Goal: Information Seeking & Learning: Compare options

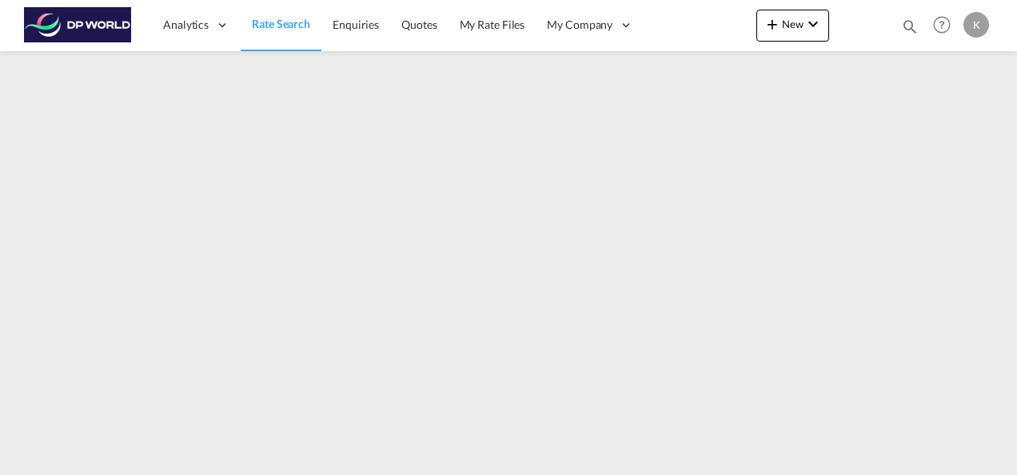
click at [270, 24] on span "Rate Search" at bounding box center [281, 24] width 58 height 14
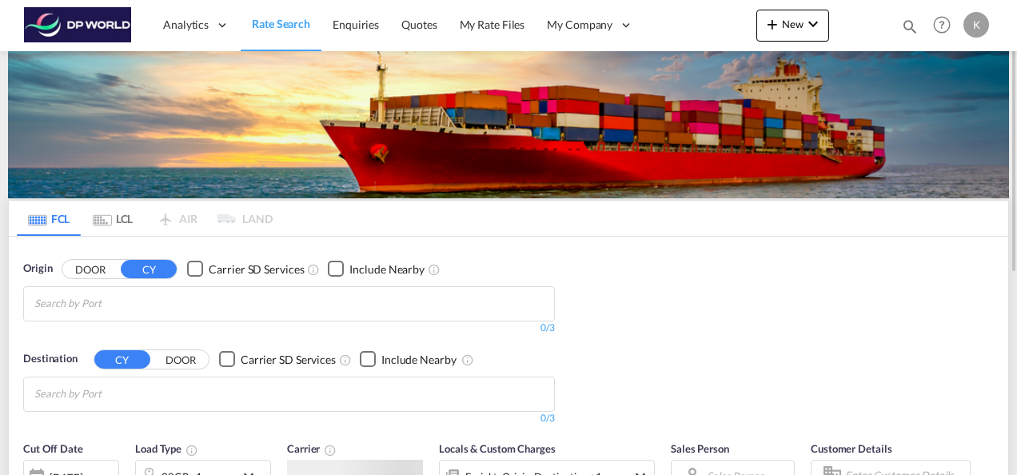
click at [106, 306] on input "Chips input." at bounding box center [110, 304] width 152 height 26
type input "new orleans"
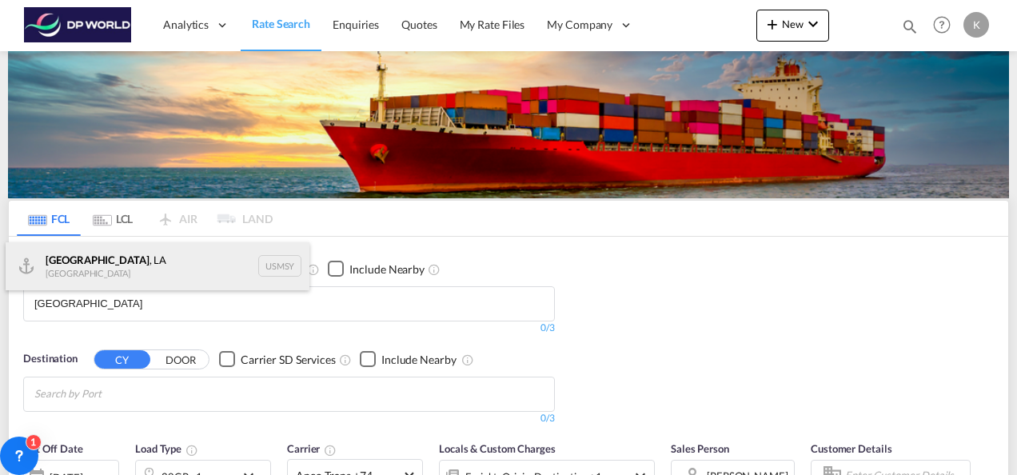
click at [58, 267] on div "New Orleans , LA United States USMSY" at bounding box center [158, 266] width 304 height 48
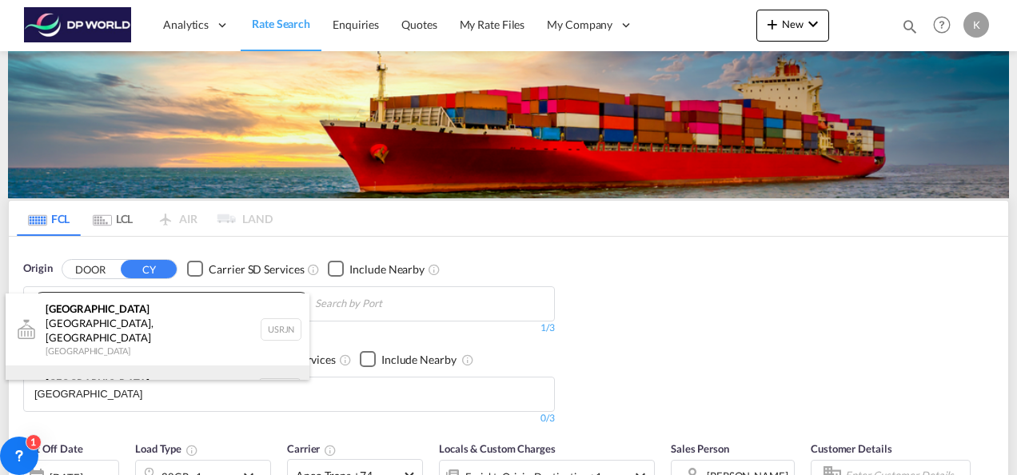
type input "Rotterdam"
click at [75, 366] on div "Rotterdam Netherlands NLRTM" at bounding box center [158, 390] width 304 height 48
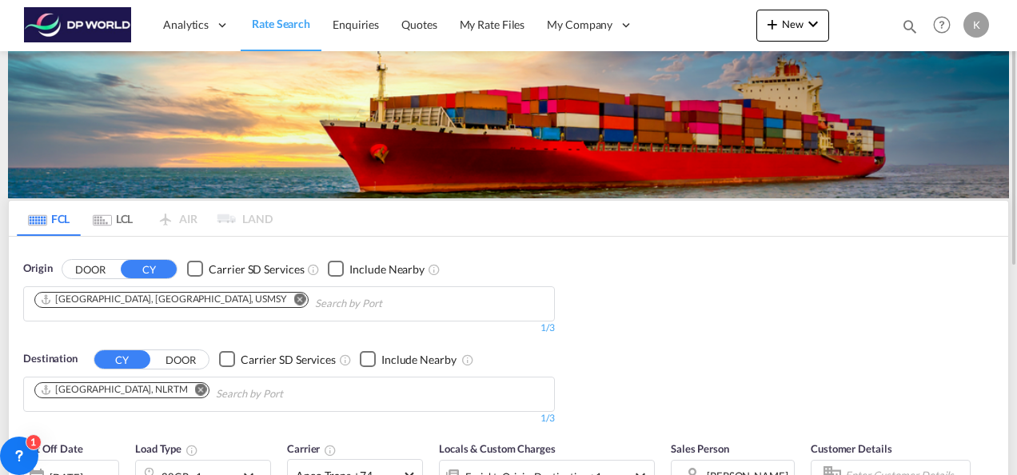
scroll to position [160, 0]
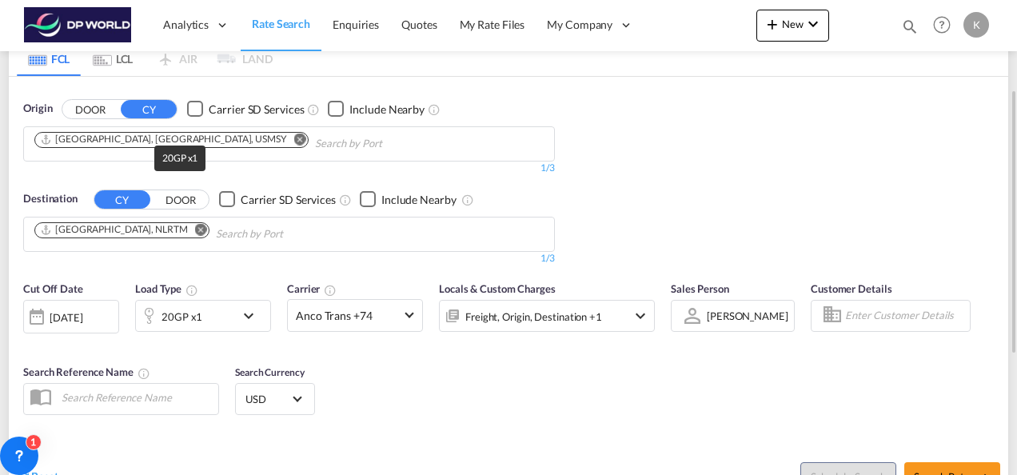
click at [197, 317] on div "20GP x1" at bounding box center [182, 317] width 41 height 22
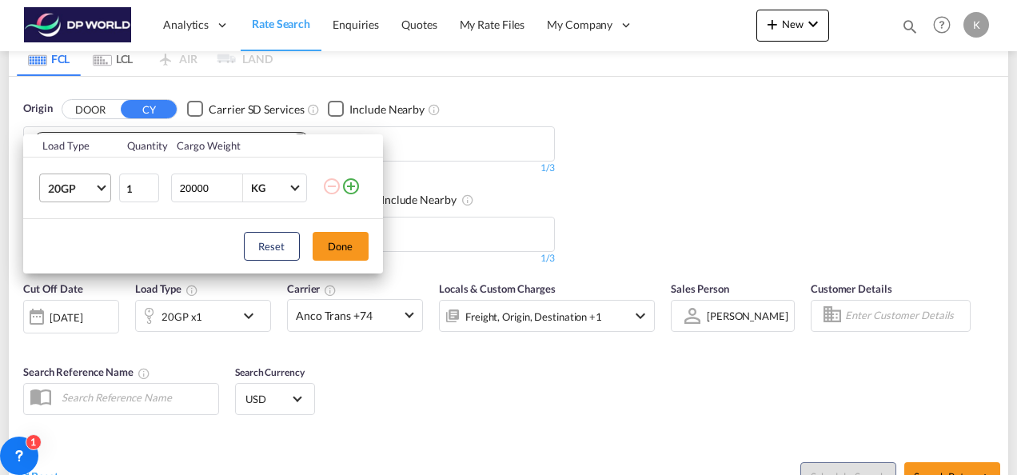
click at [98, 179] on md-select-value "20GP" at bounding box center [78, 187] width 64 height 27
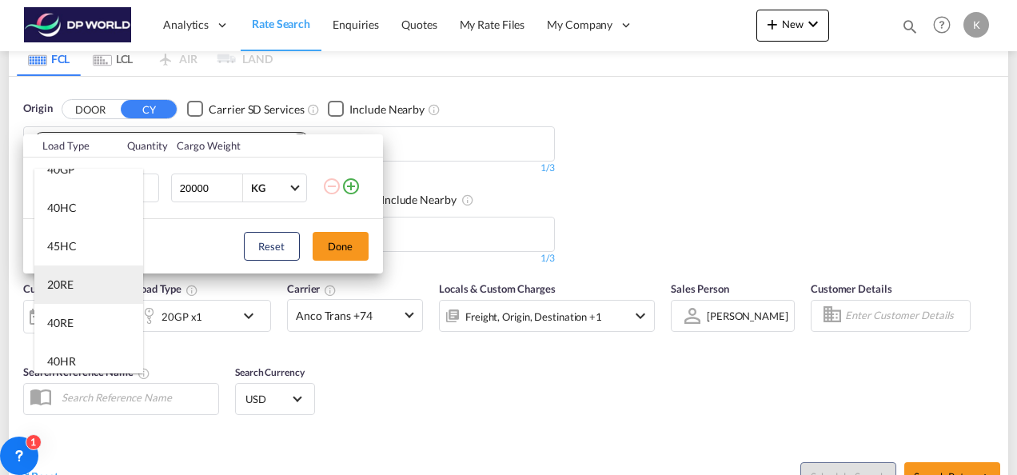
scroll to position [80, 0]
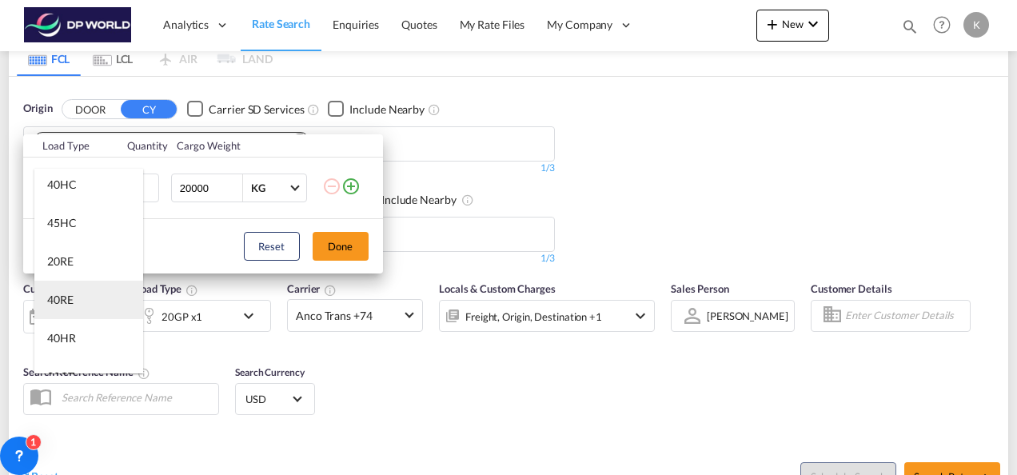
click at [82, 302] on md-option "40RE" at bounding box center [88, 300] width 109 height 38
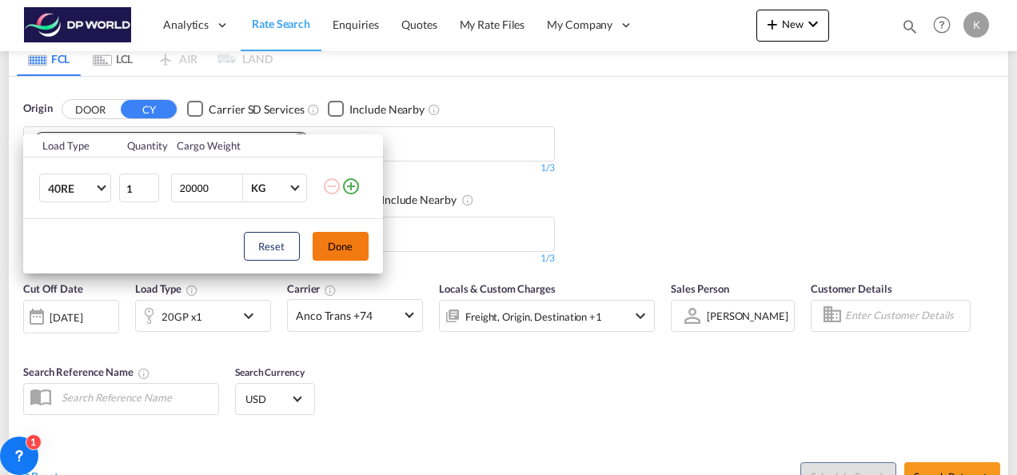
click at [350, 241] on button "Done" at bounding box center [341, 246] width 56 height 29
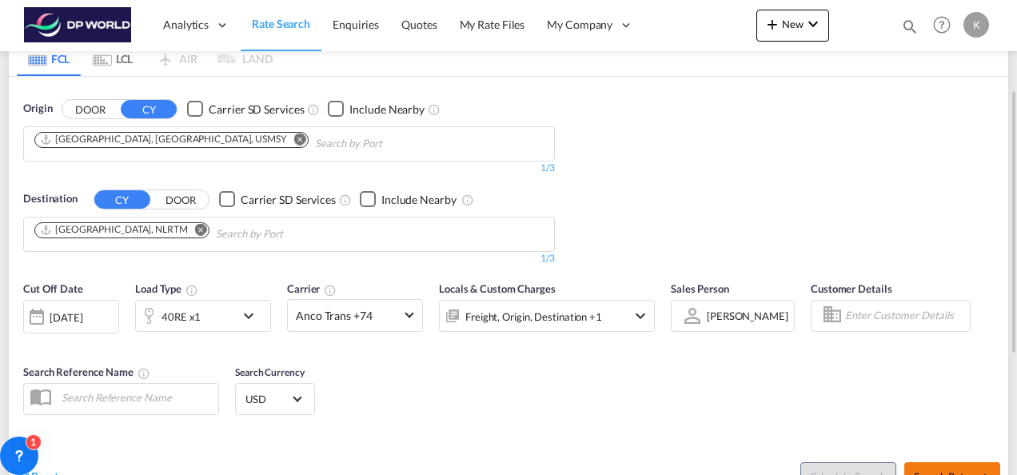
click at [924, 470] on span "Search Rates" at bounding box center [952, 476] width 77 height 13
type input "USMSY to NLRTM / 26 Aug 2025"
